Goal: Task Accomplishment & Management: Manage account settings

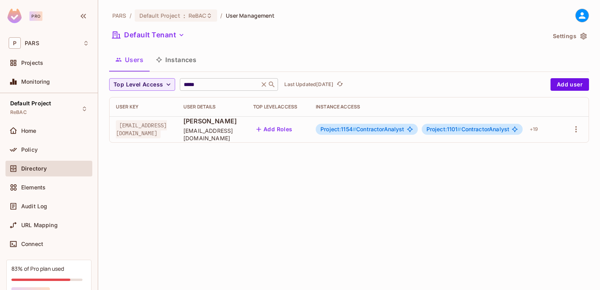
click at [266, 86] on icon at bounding box center [264, 84] width 8 height 8
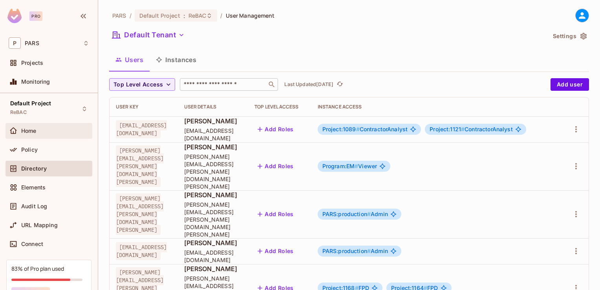
click at [33, 126] on div "Home" at bounding box center [49, 130] width 80 height 9
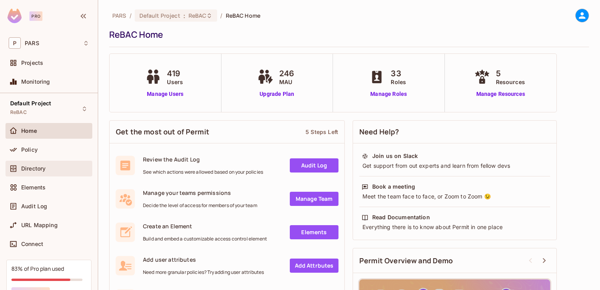
click at [42, 170] on span "Directory" at bounding box center [33, 168] width 24 height 6
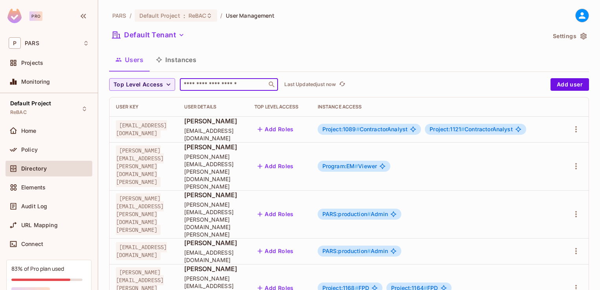
click at [196, 82] on input "text" at bounding box center [223, 84] width 82 height 8
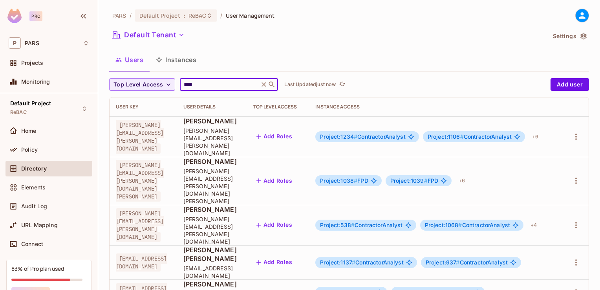
type input "****"
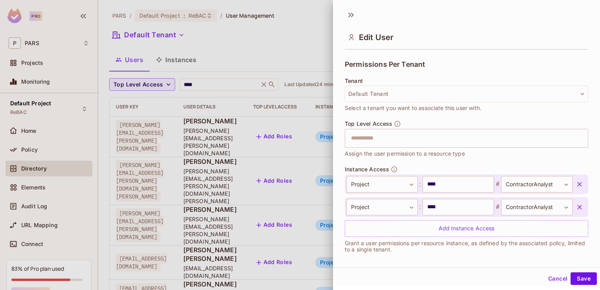
scroll to position [173, 0]
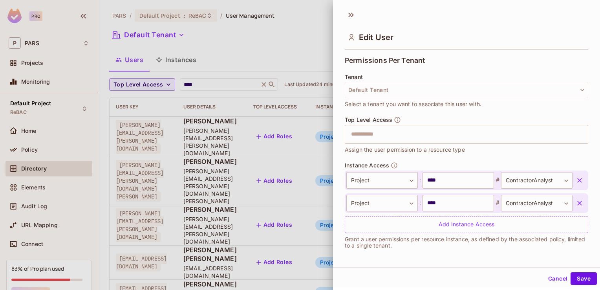
click at [553, 279] on button "Cancel" at bounding box center [558, 278] width 26 height 13
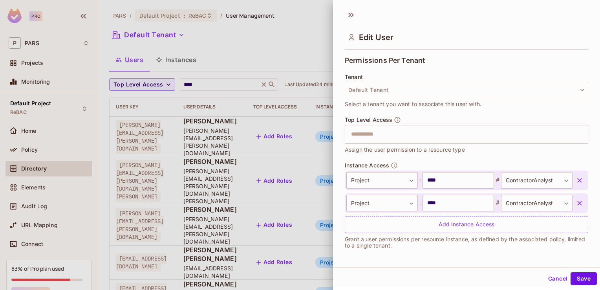
click at [268, 42] on div at bounding box center [300, 145] width 600 height 290
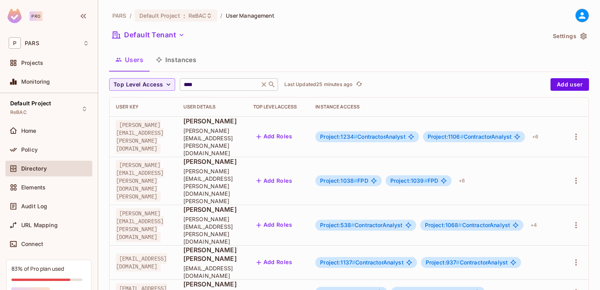
click at [265, 83] on icon at bounding box center [264, 84] width 5 height 5
